Goal: Navigation & Orientation: Find specific page/section

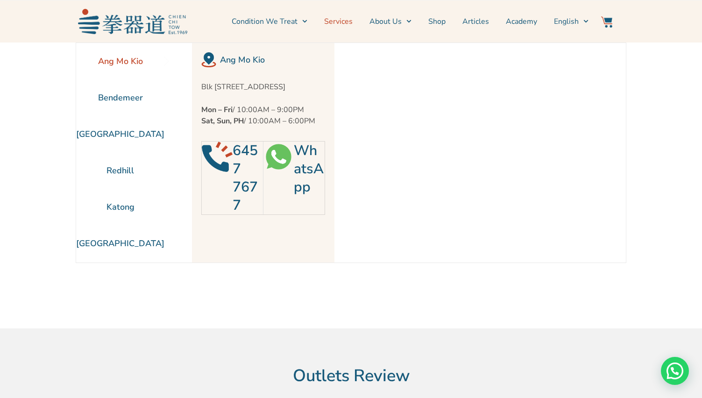
click at [338, 21] on link "Services" at bounding box center [338, 21] width 29 height 23
click at [345, 23] on link "Services" at bounding box center [338, 21] width 29 height 23
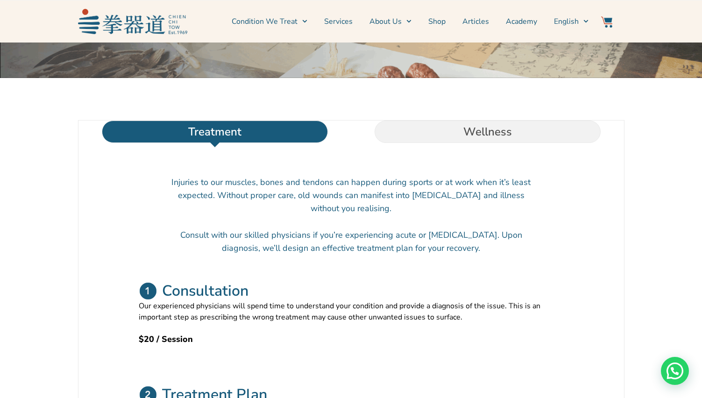
scroll to position [234, 0]
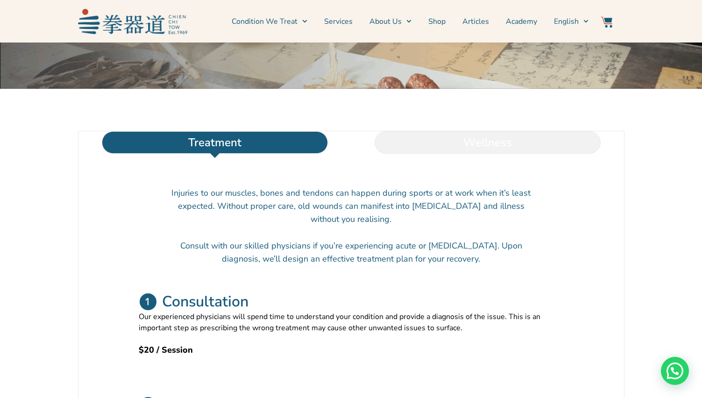
click at [484, 154] on li "Wellness" at bounding box center [487, 142] width 273 height 22
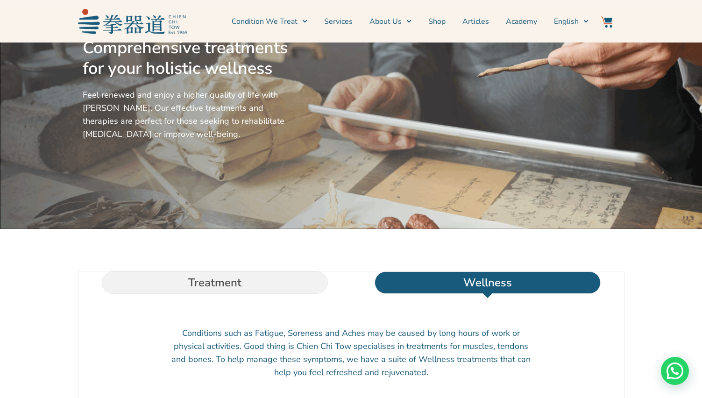
scroll to position [0, 0]
